Goal: Transaction & Acquisition: Subscribe to service/newsletter

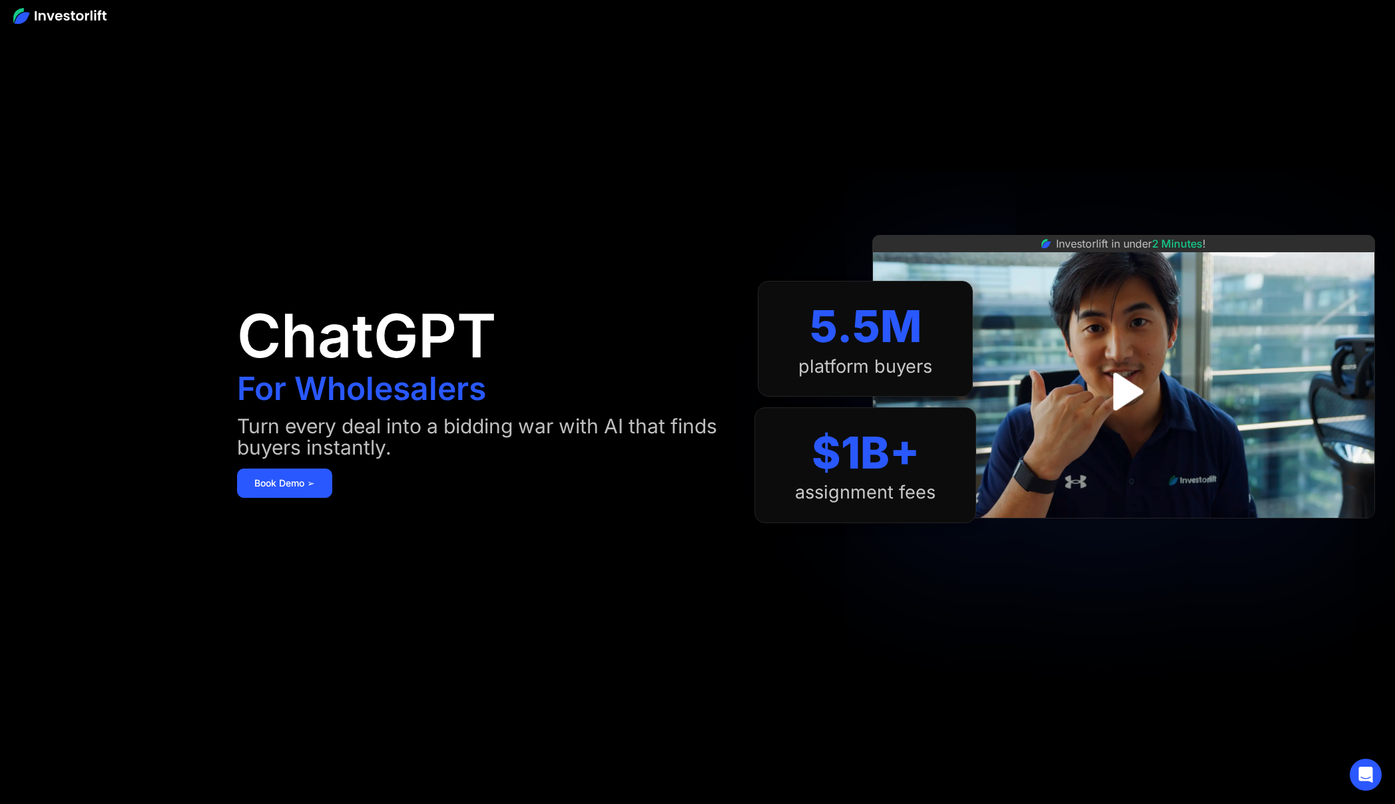
click at [631, 420] on div "Turn every deal into a bidding war with AI that finds buyers instantly." at bounding box center [482, 437] width 491 height 43
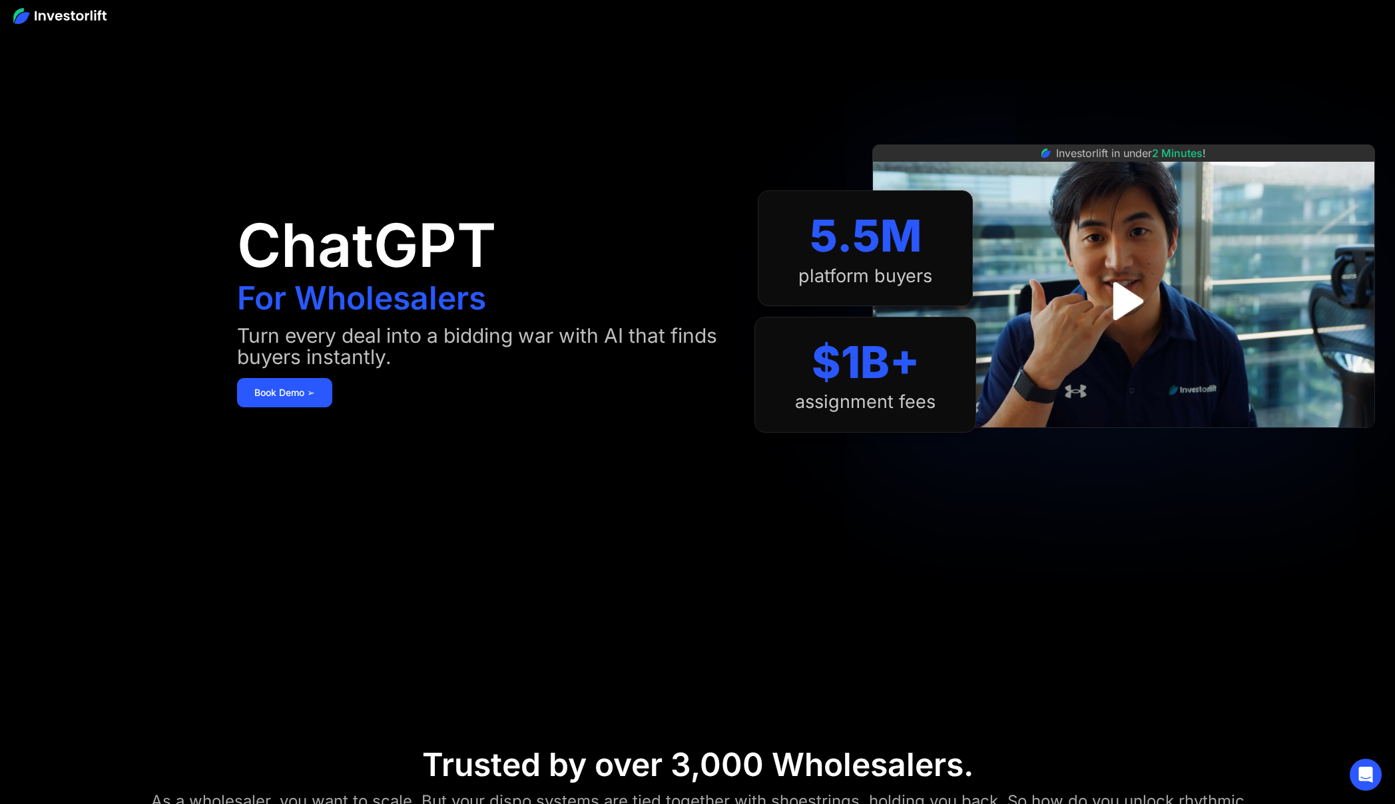
scroll to position [67, 0]
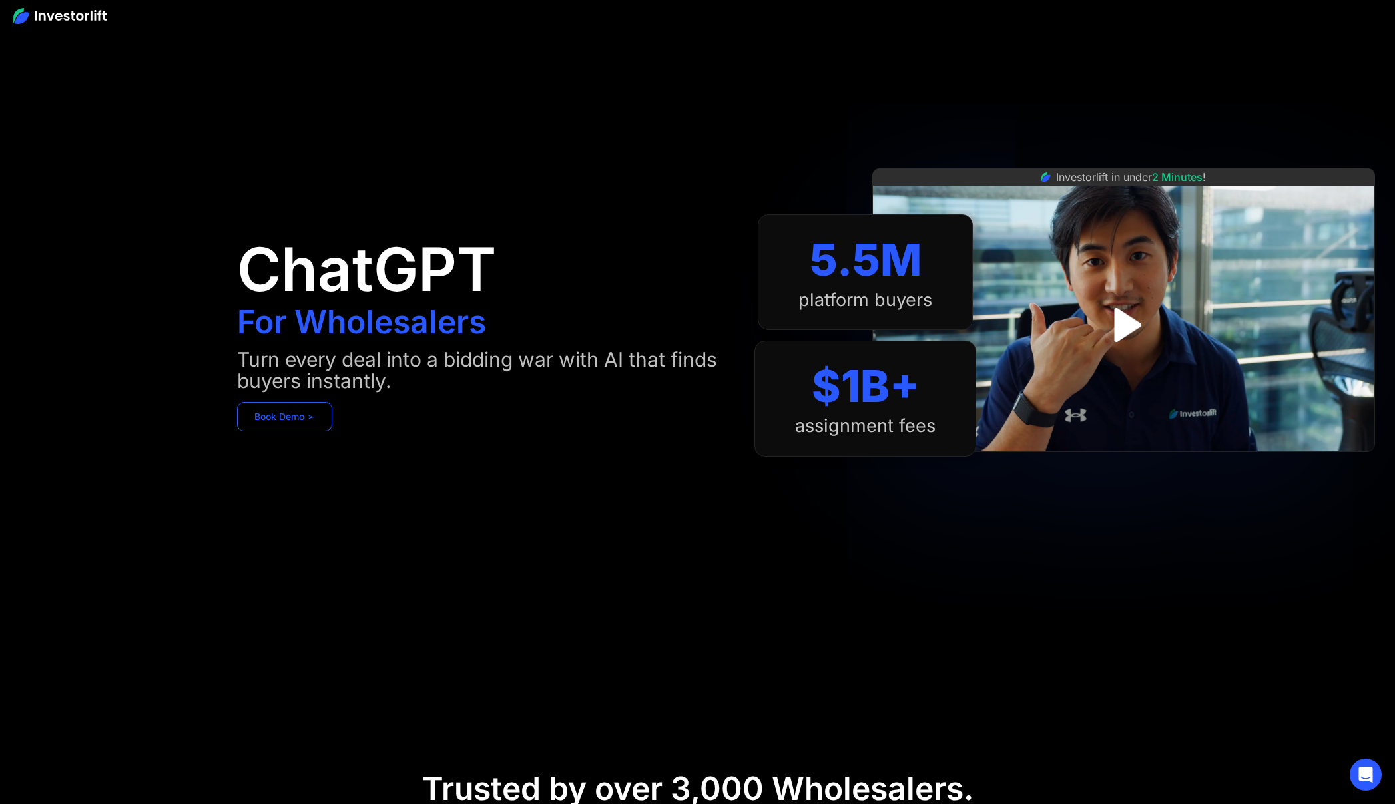
click at [270, 427] on link "Book Demo ➢" at bounding box center [284, 416] width 95 height 29
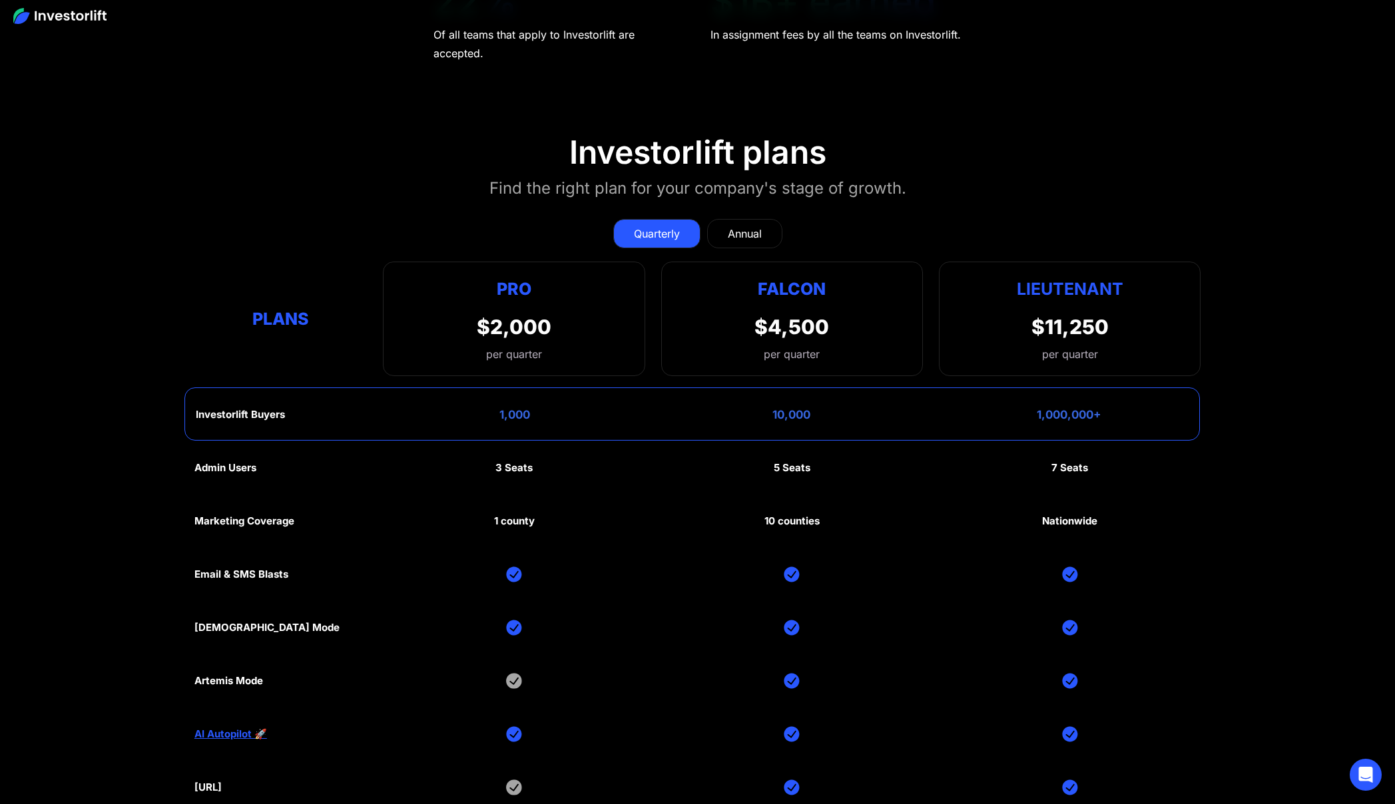
scroll to position [6554, 0]
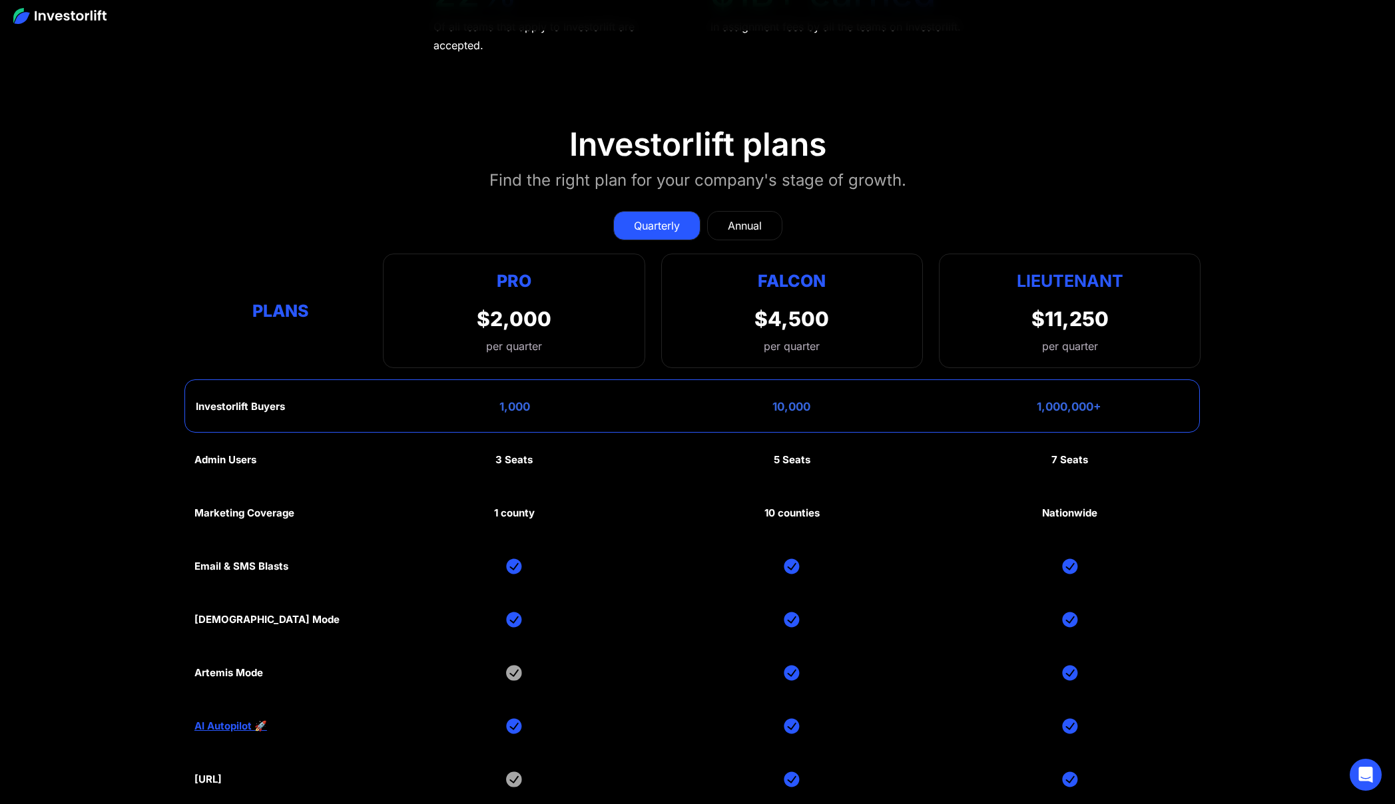
click at [611, 129] on div "Investorlift plans" at bounding box center [697, 144] width 257 height 39
drag, startPoint x: 956, startPoint y: 176, endPoint x: 507, endPoint y: 201, distance: 449.5
click at [507, 201] on section "Investorlift plans Find the right plan for your company's stage of growth. Quar…" at bounding box center [697, 483] width 1395 height 780
click at [549, 121] on section "Investorlift plans Find the right plan for your company's stage of growth. Quar…" at bounding box center [697, 483] width 1395 height 780
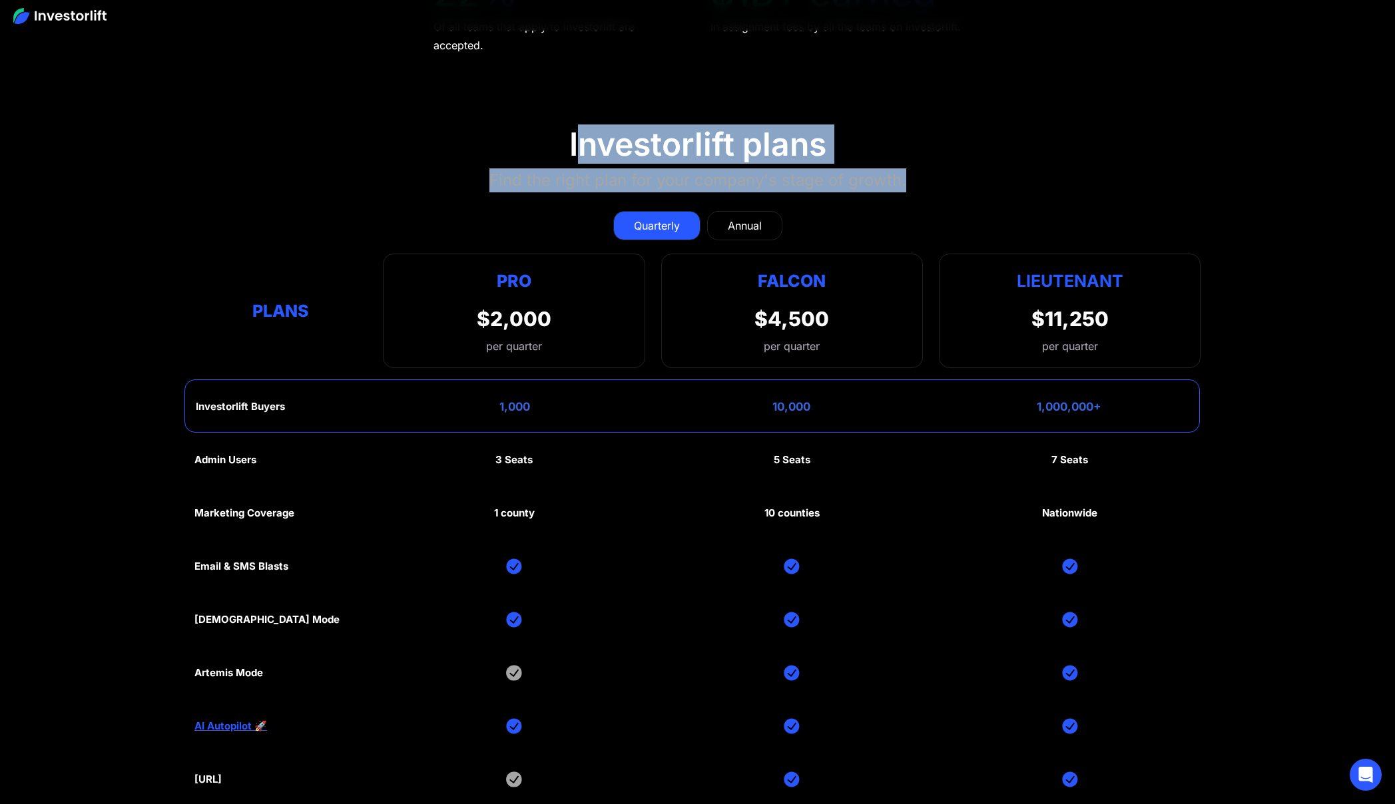
drag, startPoint x: 747, startPoint y: 145, endPoint x: 941, endPoint y: 133, distance: 194.1
click at [941, 133] on section "Investorlift plans Find the right plan for your company's stage of growth. Quar…" at bounding box center [697, 483] width 1395 height 780
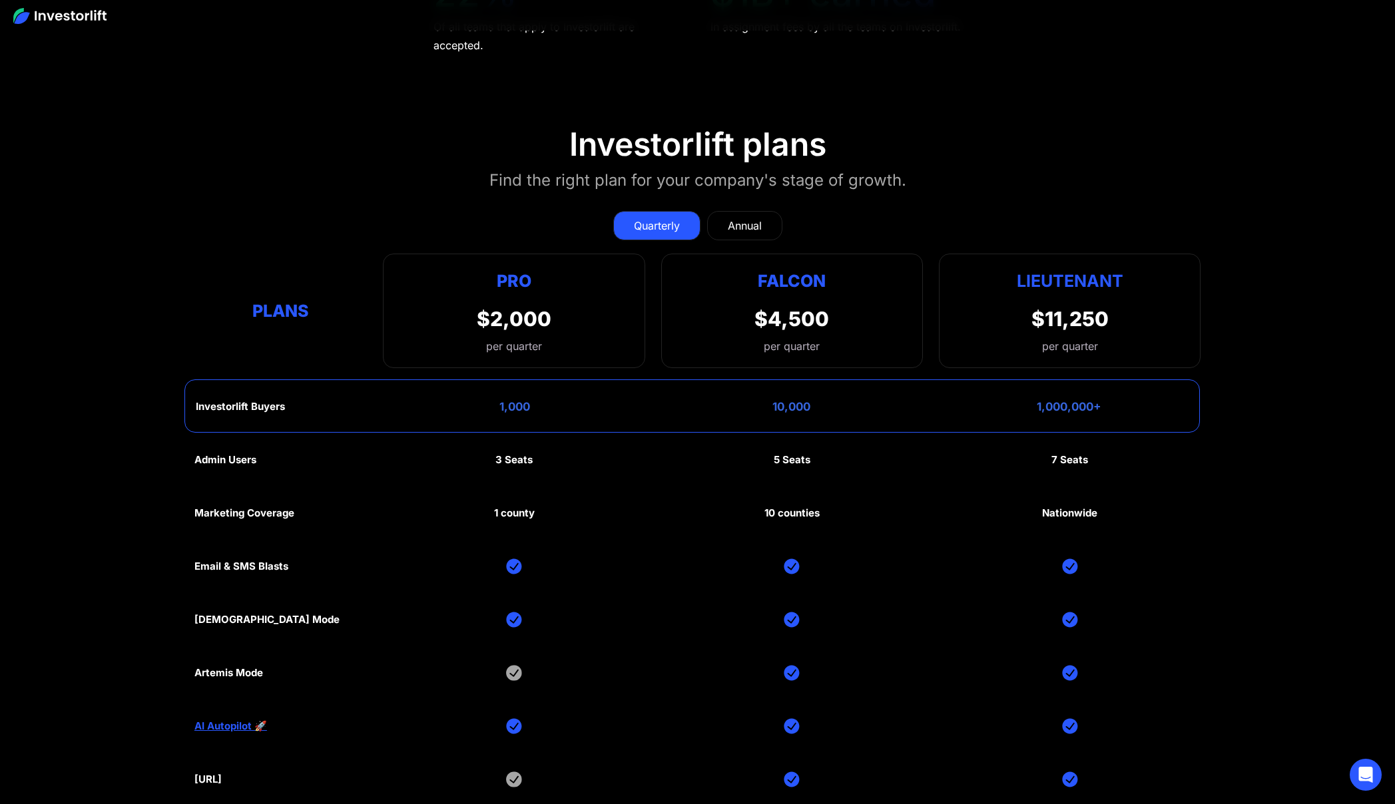
click at [292, 286] on div "Plans Pro $2,000 per quarter Pro Falcon Ltnt. Users 3 10 Unltd Buyer Limit 100k…" at bounding box center [697, 311] width 1006 height 115
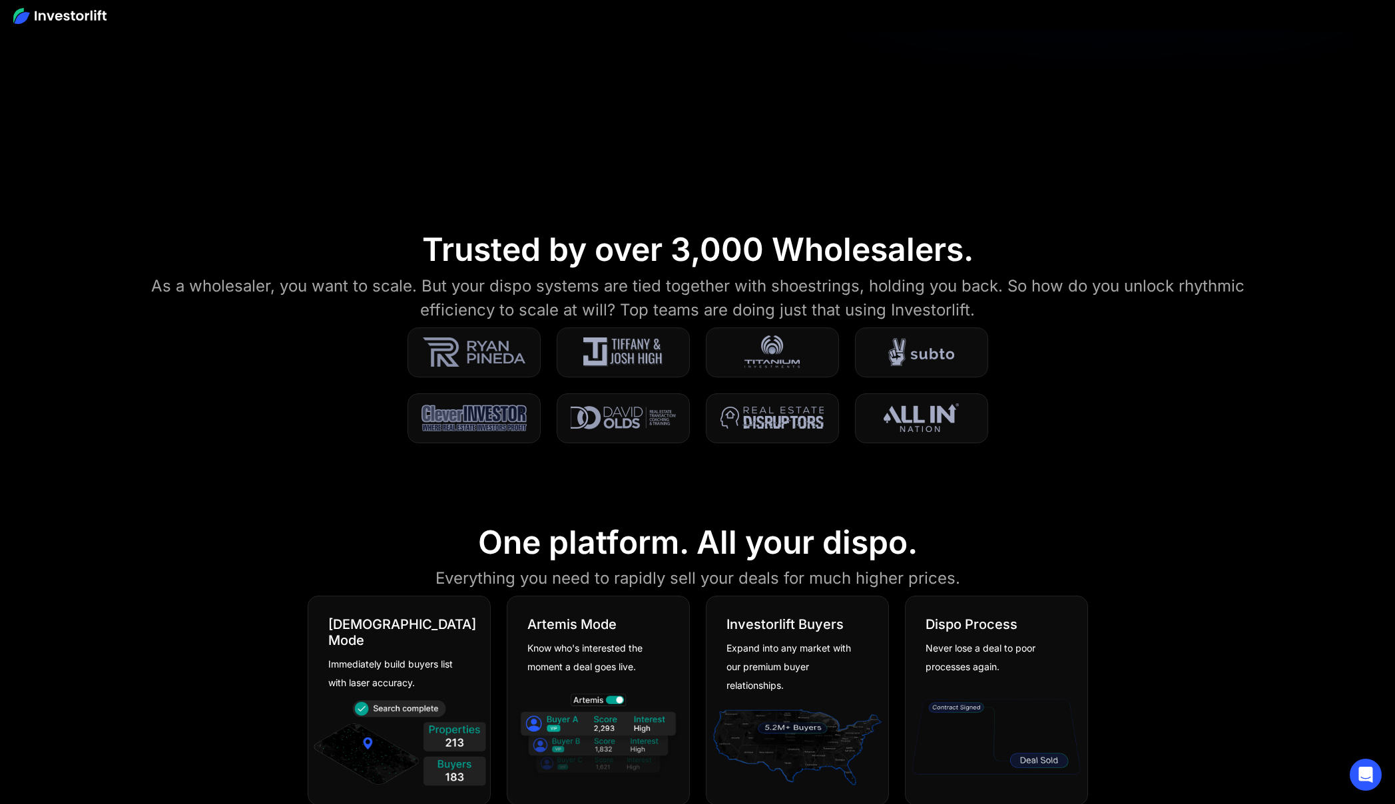
scroll to position [0, 0]
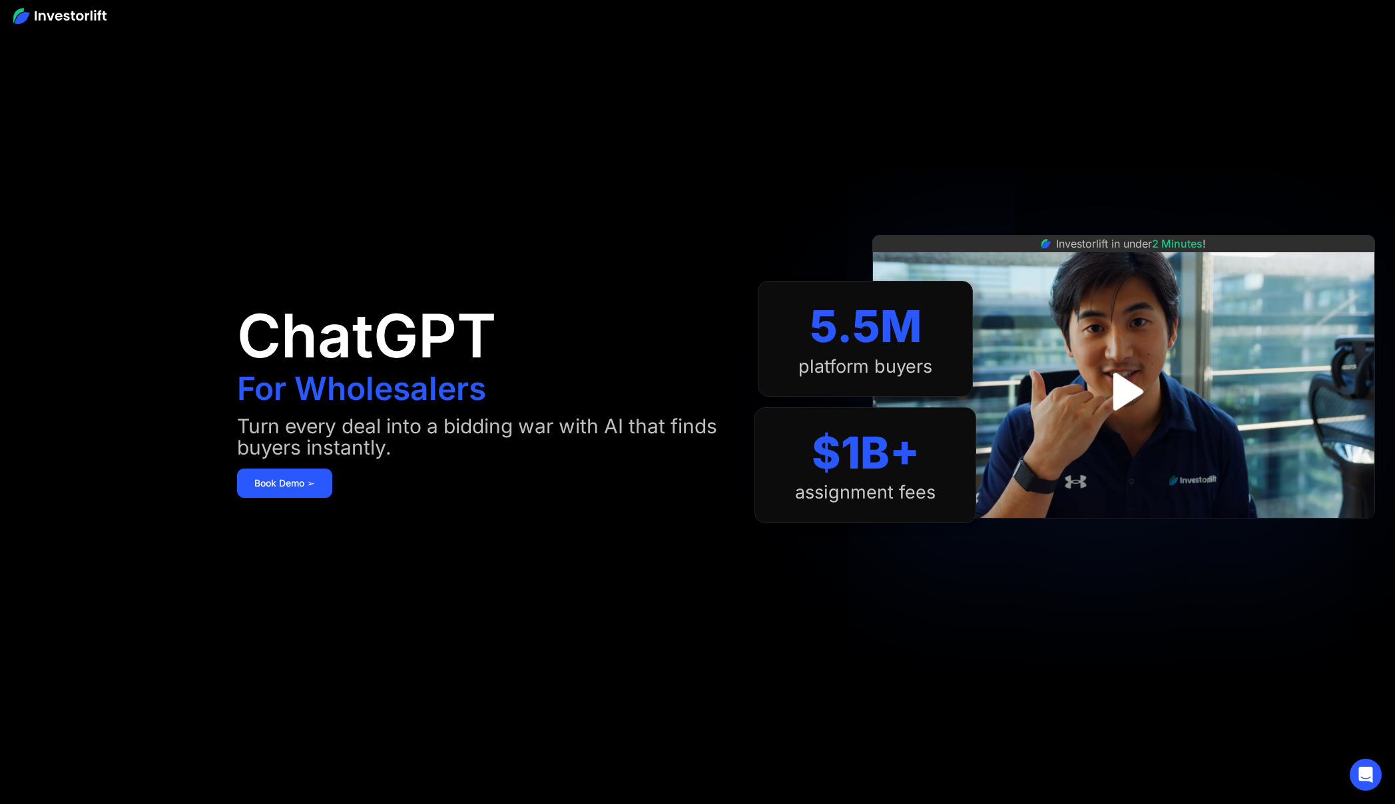
drag, startPoint x: 1244, startPoint y: 577, endPoint x: 1231, endPoint y: 321, distance: 256.1
click at [59, 6] on div at bounding box center [697, 15] width 1395 height 31
click at [61, 19] on img at bounding box center [59, 16] width 93 height 16
click at [36, 15] on img at bounding box center [59, 16] width 93 height 16
click at [85, 19] on img at bounding box center [59, 16] width 93 height 16
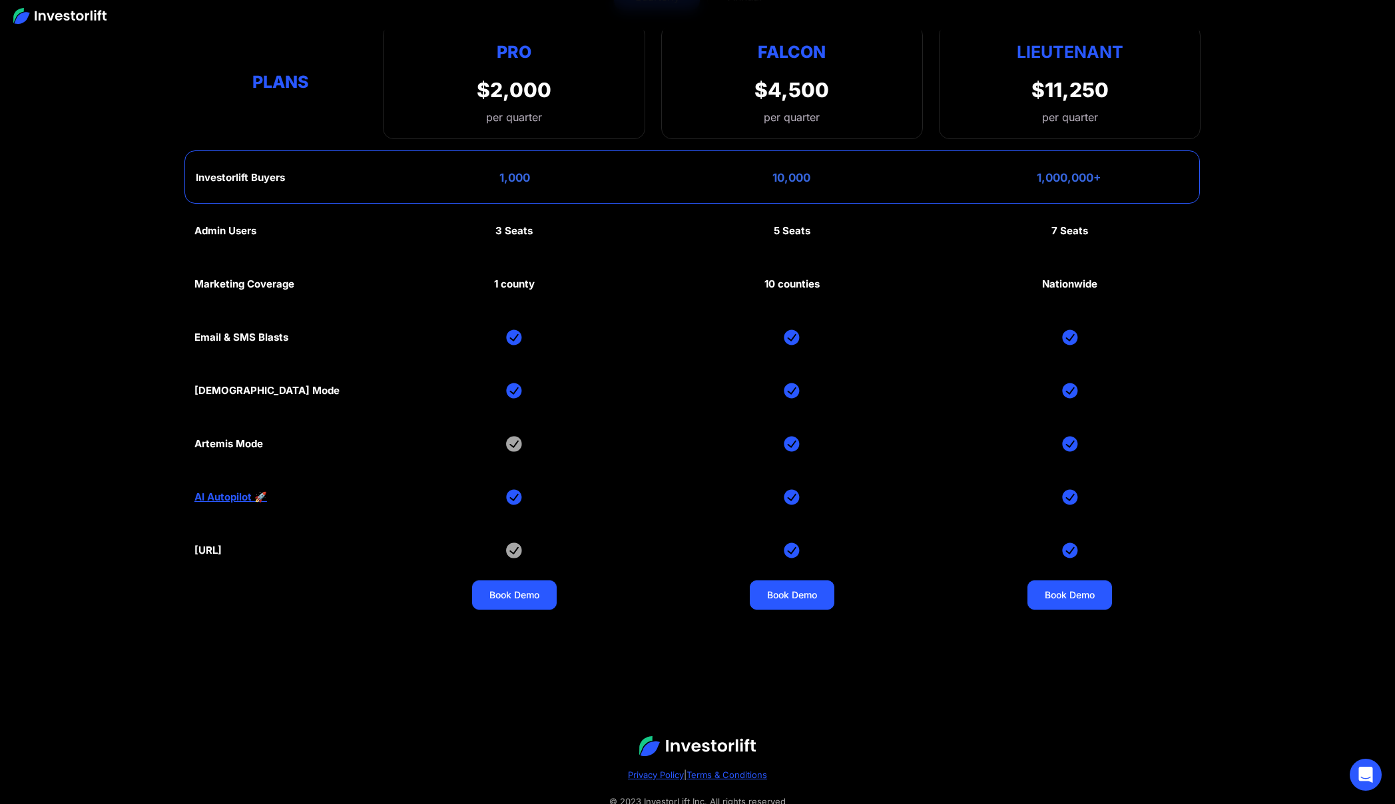
scroll to position [6554, 0]
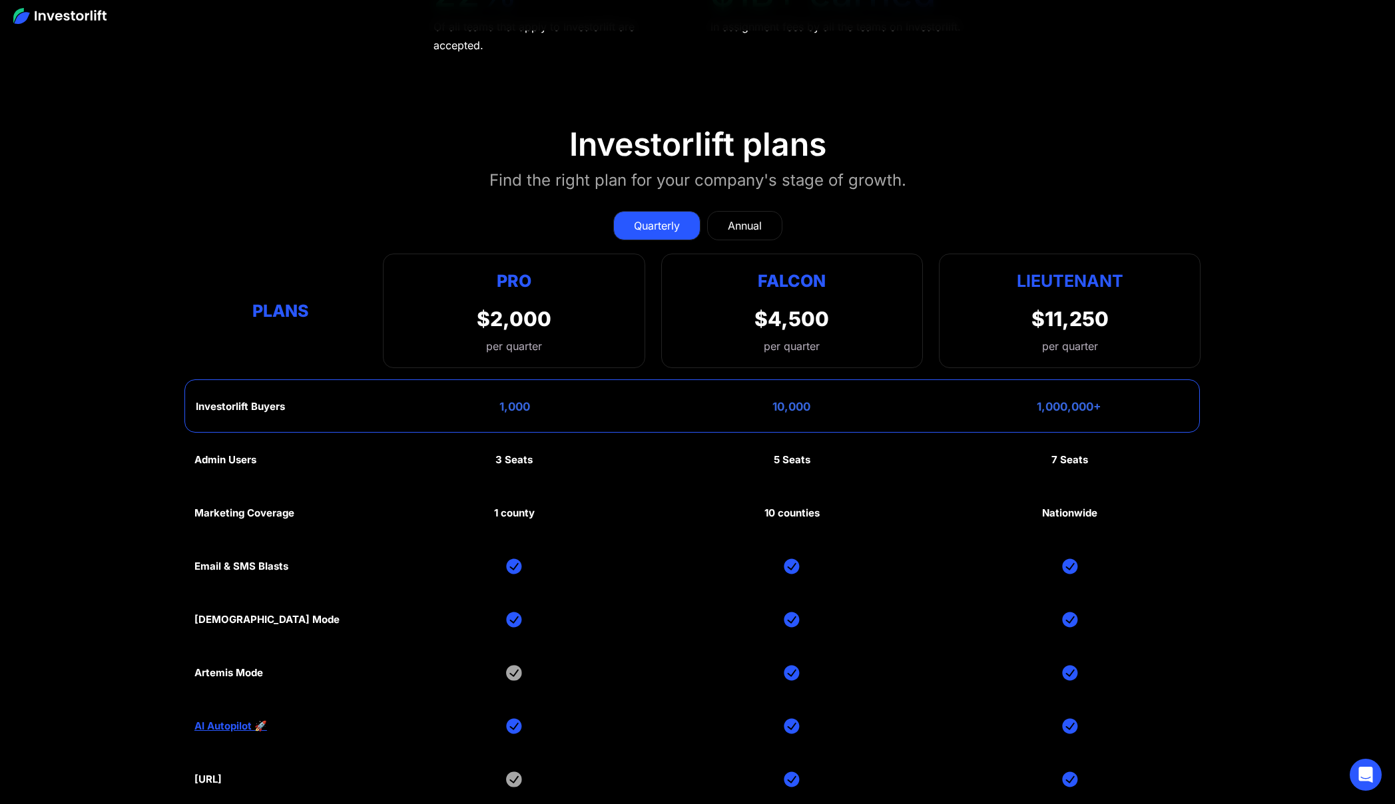
click at [504, 287] on div "Pro $2,000 per quarter" at bounding box center [514, 311] width 75 height 87
click at [748, 211] on link "Annual" at bounding box center [744, 225] width 75 height 29
click at [623, 220] on link "Quarterly" at bounding box center [656, 225] width 87 height 29
click at [513, 315] on div "$2,000" at bounding box center [514, 319] width 75 height 24
click at [241, 144] on section "Investorlift plans Find the right plan for your company's stage of growth. Quar…" at bounding box center [697, 483] width 1395 height 780
